Goal: Information Seeking & Learning: Learn about a topic

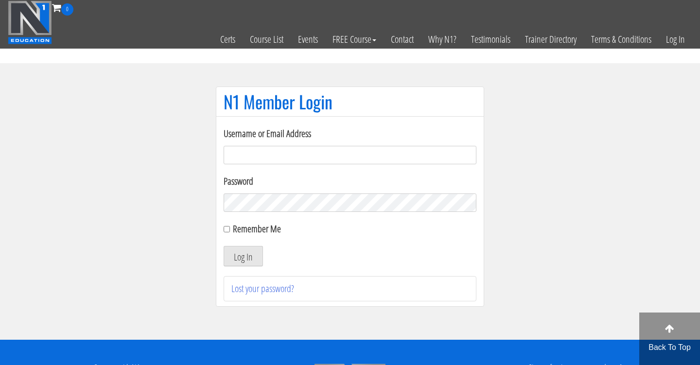
type input "[PERSON_NAME][EMAIL_ADDRESS][DOMAIN_NAME]"
click at [243, 256] on button "Log In" at bounding box center [242, 256] width 39 height 20
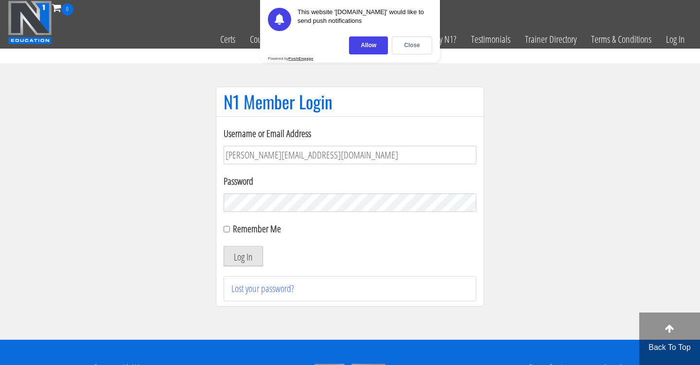
click at [243, 255] on button "Log In" at bounding box center [242, 256] width 39 height 20
click at [404, 48] on div "Close" at bounding box center [412, 45] width 40 height 18
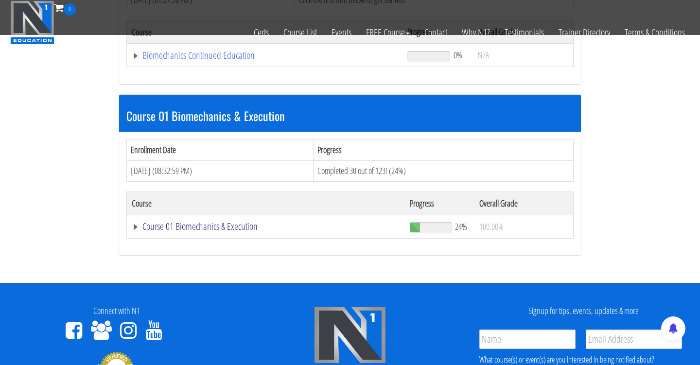
scroll to position [220, 0]
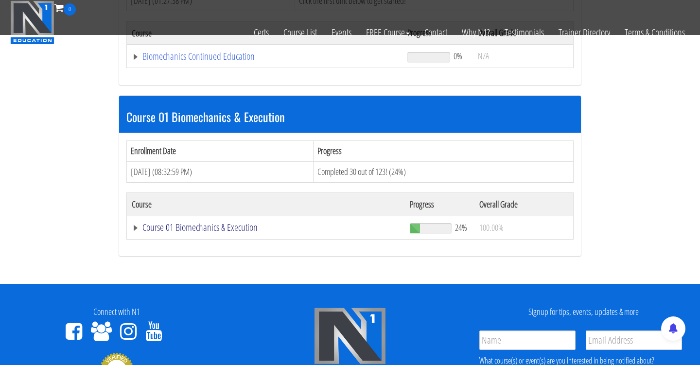
click at [232, 223] on link "Course 01 Biomechanics & Execution" at bounding box center [266, 228] width 268 height 10
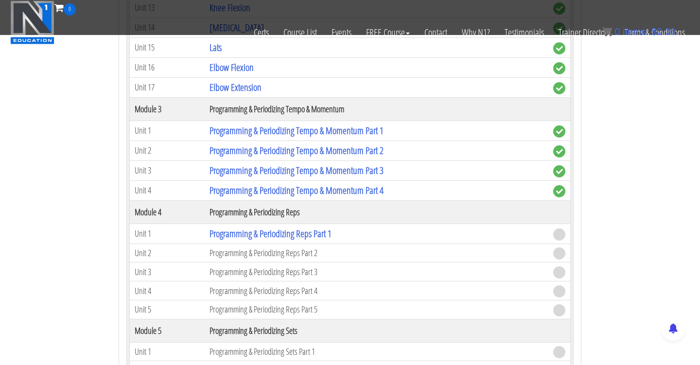
scroll to position [948, 0]
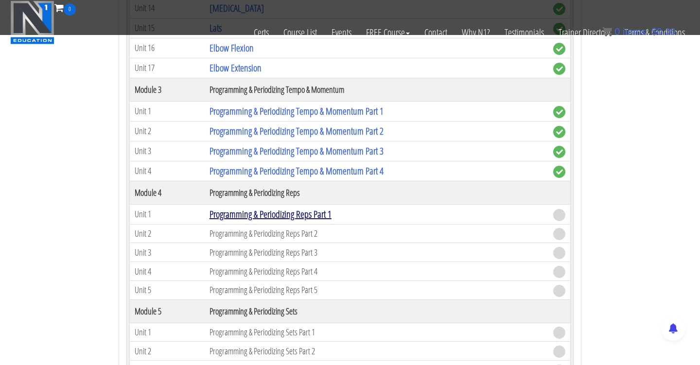
click at [259, 215] on link "Programming & Periodizing Reps Part 1" at bounding box center [270, 213] width 122 height 13
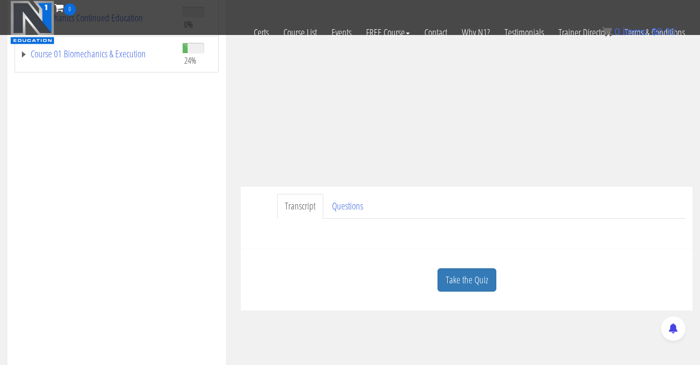
scroll to position [222, 0]
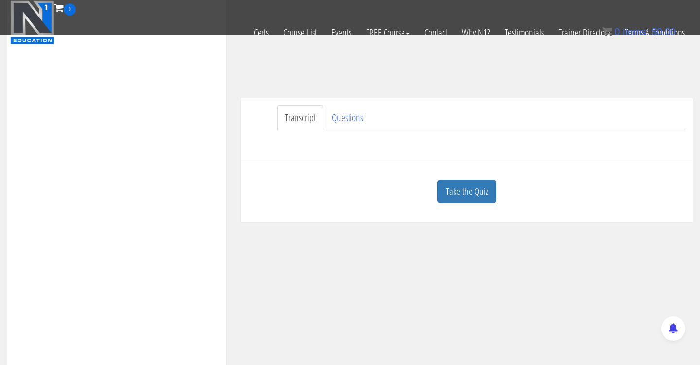
click at [479, 175] on div "Take the Quiz" at bounding box center [466, 191] width 437 height 47
click at [479, 185] on link "Take the Quiz" at bounding box center [466, 192] width 59 height 24
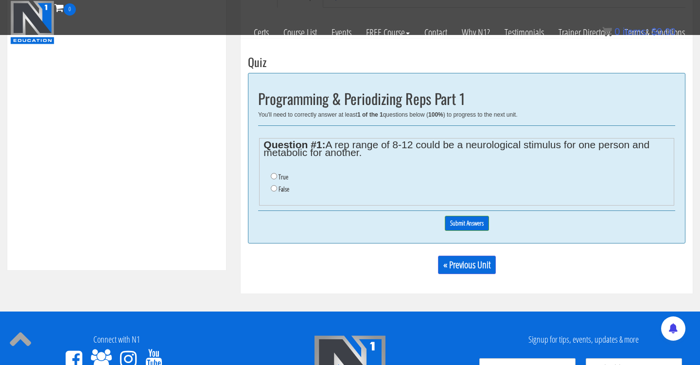
scroll to position [378, 0]
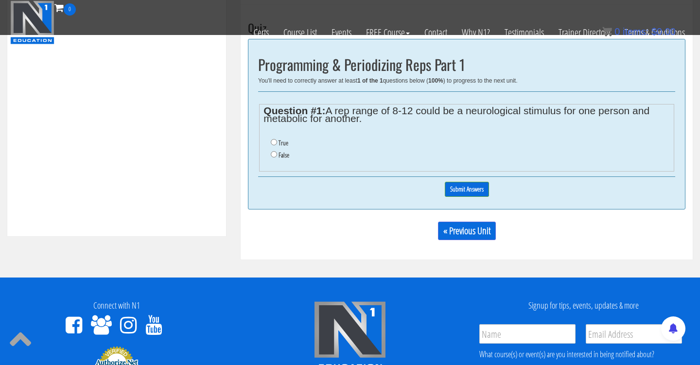
click at [274, 143] on input "True" at bounding box center [274, 142] width 6 height 6
radio input "true"
click at [456, 188] on input "Submit Answers" at bounding box center [467, 189] width 44 height 15
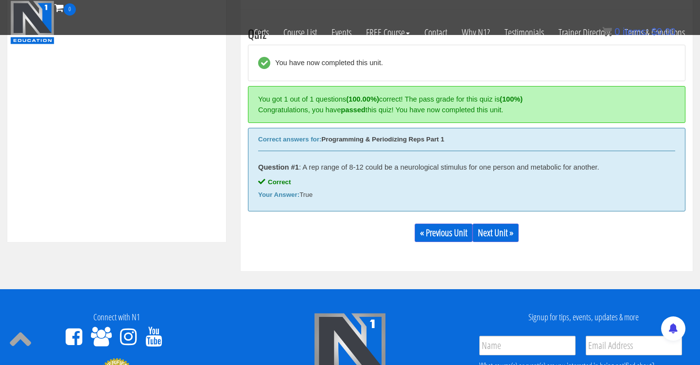
scroll to position [368, 0]
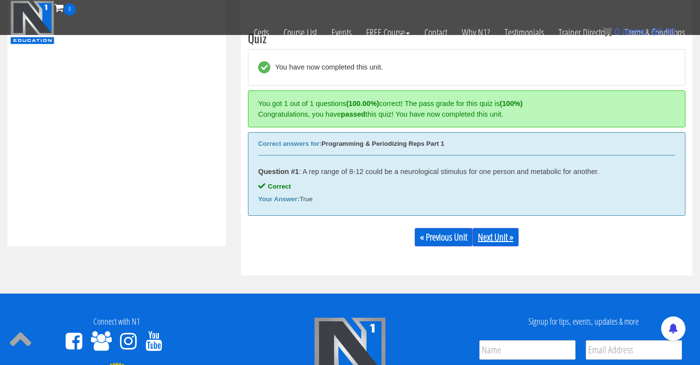
click at [494, 241] on link "Next Unit »" at bounding box center [495, 237] width 46 height 18
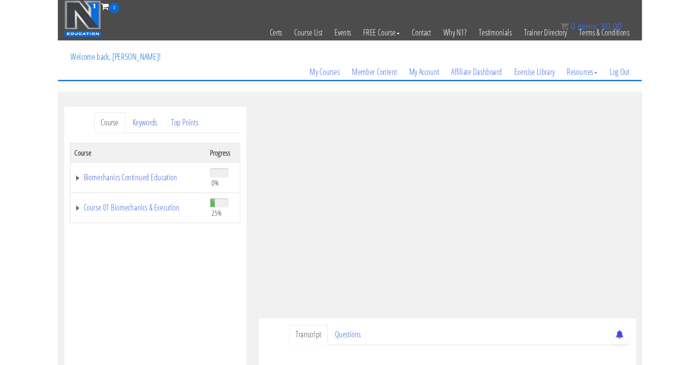
scroll to position [162, 0]
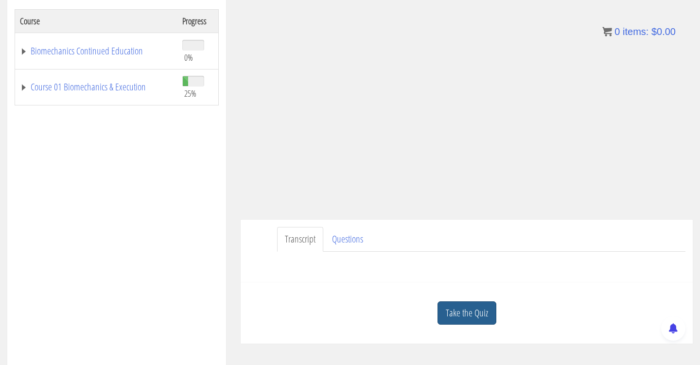
click at [477, 314] on link "Take the Quiz" at bounding box center [466, 313] width 59 height 24
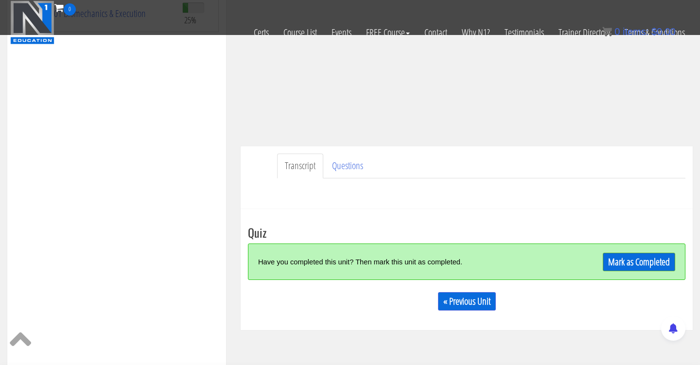
scroll to position [172, 0]
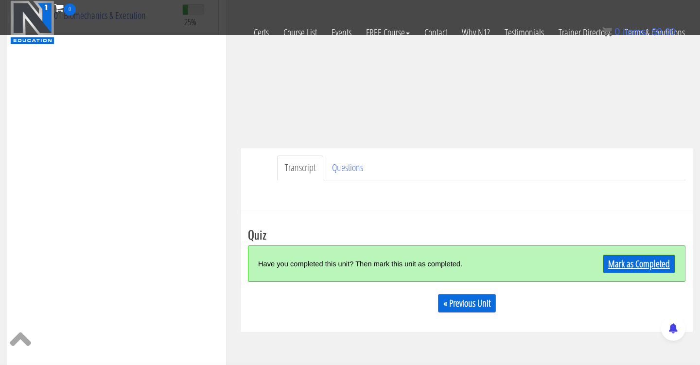
click at [609, 262] on link "Mark as Completed" at bounding box center [638, 264] width 72 height 18
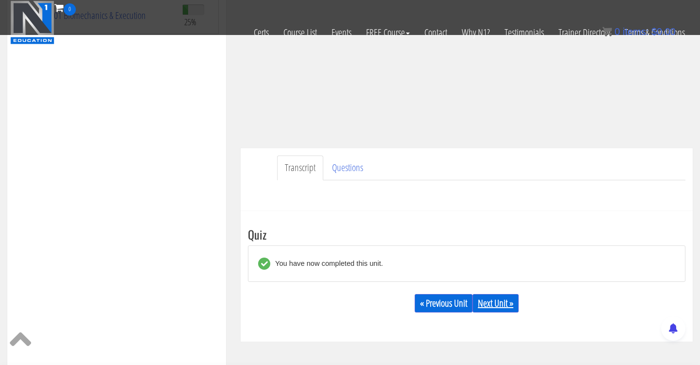
click at [501, 298] on link "Next Unit »" at bounding box center [495, 303] width 46 height 18
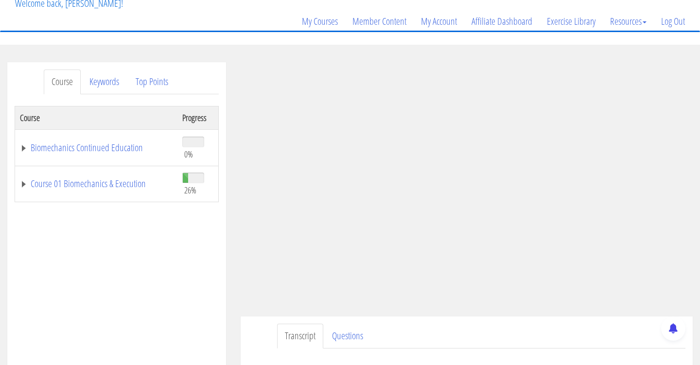
scroll to position [65, 0]
